Goal: Browse casually

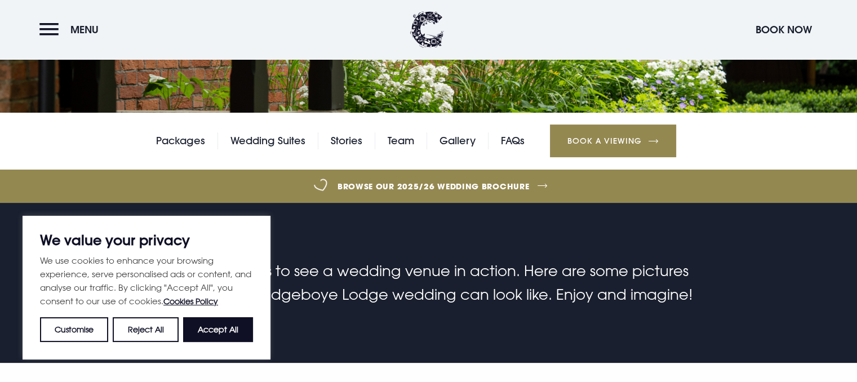
scroll to position [394, 0]
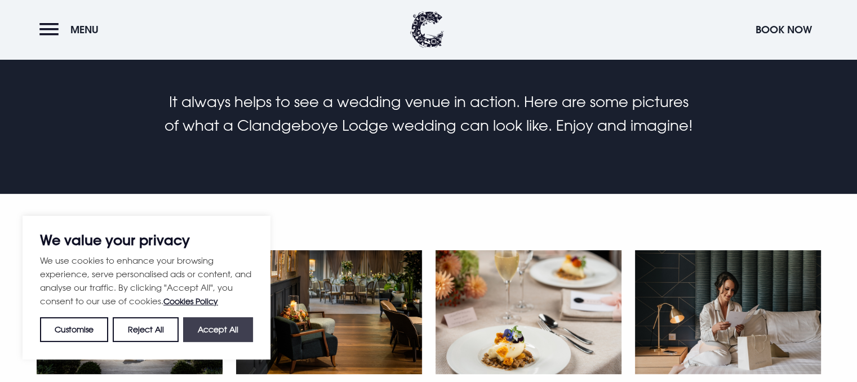
click at [219, 327] on button "Accept All" at bounding box center [218, 329] width 70 height 25
checkbox input "true"
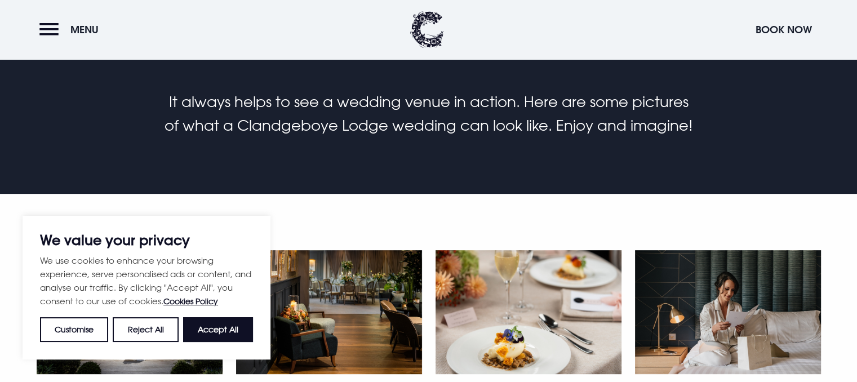
checkbox input "true"
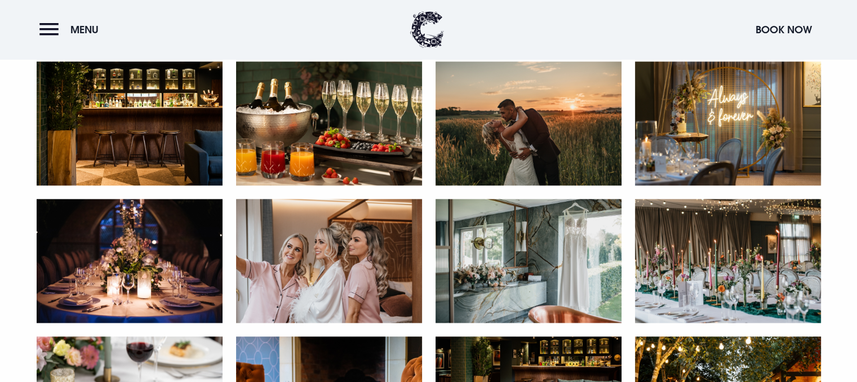
scroll to position [1352, 0]
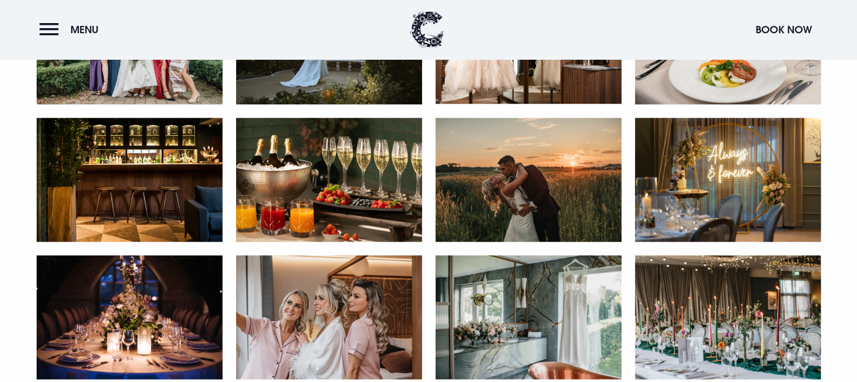
click at [717, 203] on img at bounding box center [728, 180] width 186 height 124
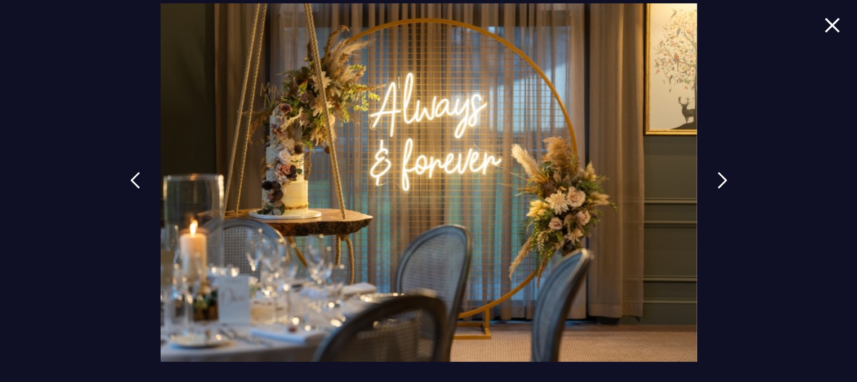
click at [831, 27] on img at bounding box center [832, 24] width 16 height 15
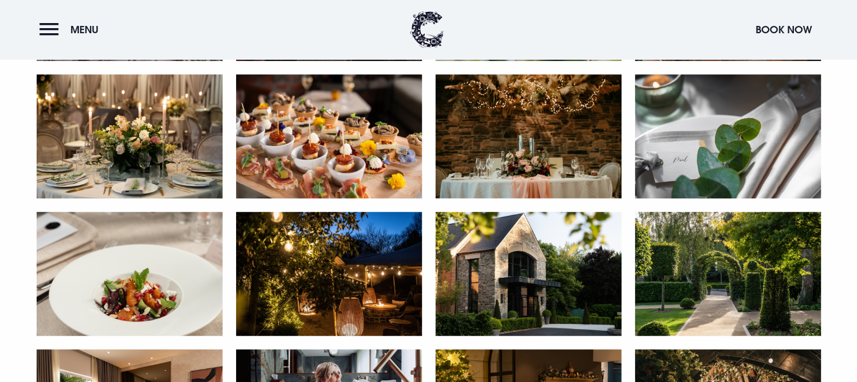
scroll to position [789, 0]
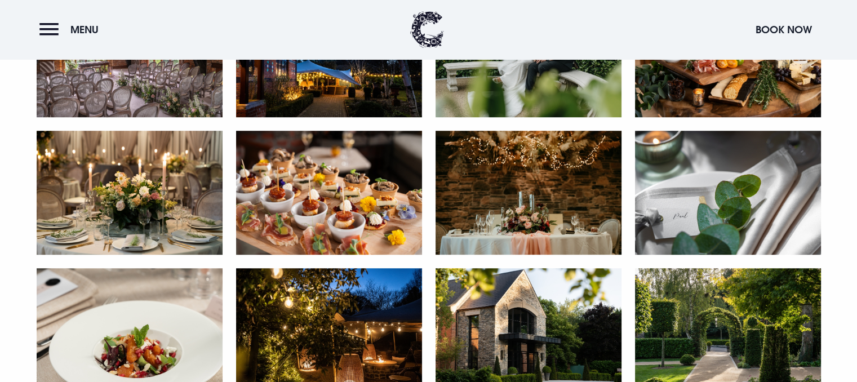
click at [521, 216] on img at bounding box center [529, 193] width 186 height 124
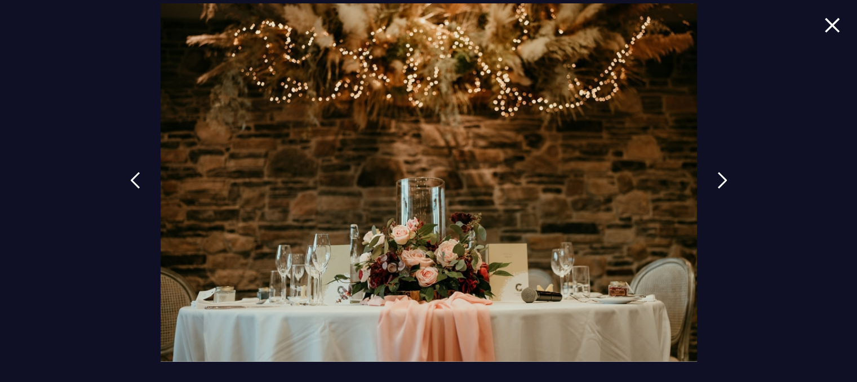
click at [837, 28] on img at bounding box center [832, 24] width 16 height 15
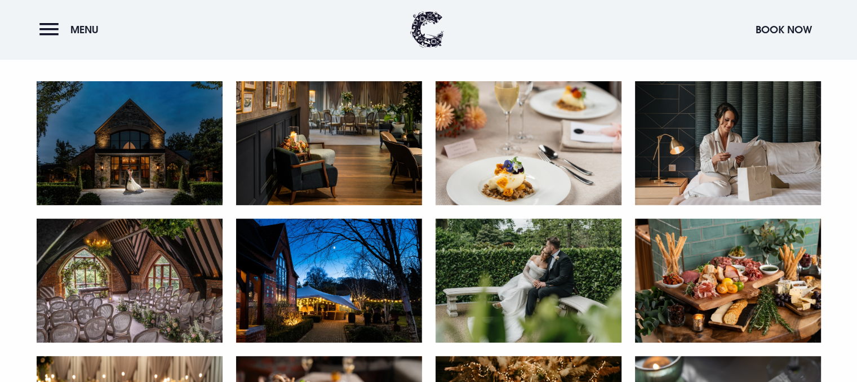
scroll to position [507, 0]
